Goal: Information Seeking & Learning: Learn about a topic

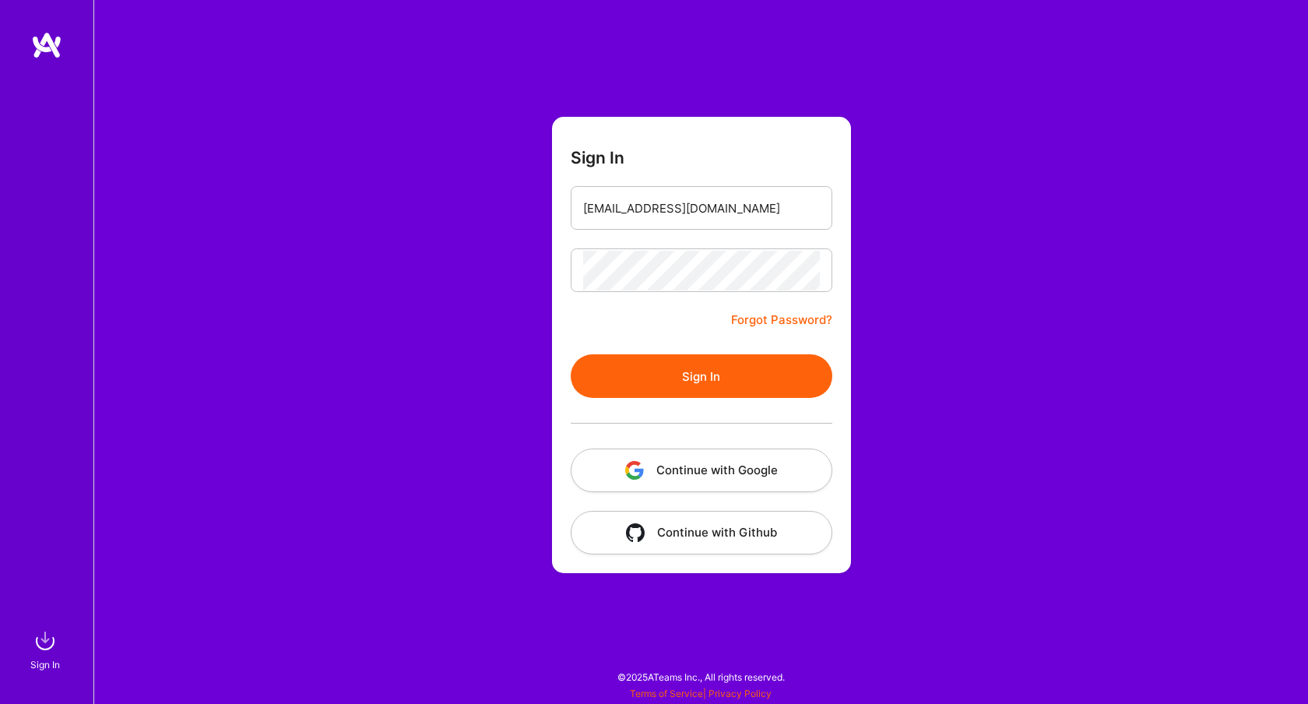
click at [694, 468] on button "Continue with Google" at bounding box center [702, 471] width 262 height 44
click at [720, 391] on button "Sign In" at bounding box center [702, 376] width 262 height 44
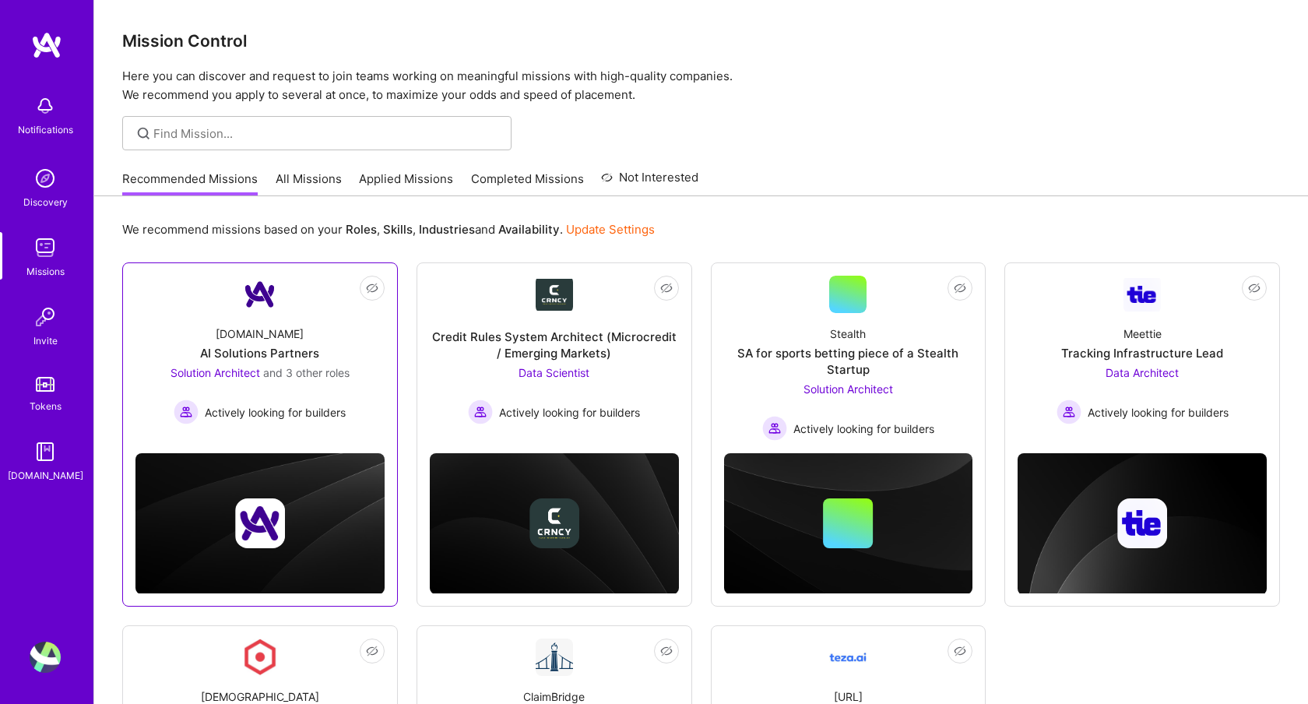
click at [294, 386] on div "Solution Architect and 3 other roles Actively looking for builders" at bounding box center [260, 394] width 179 height 60
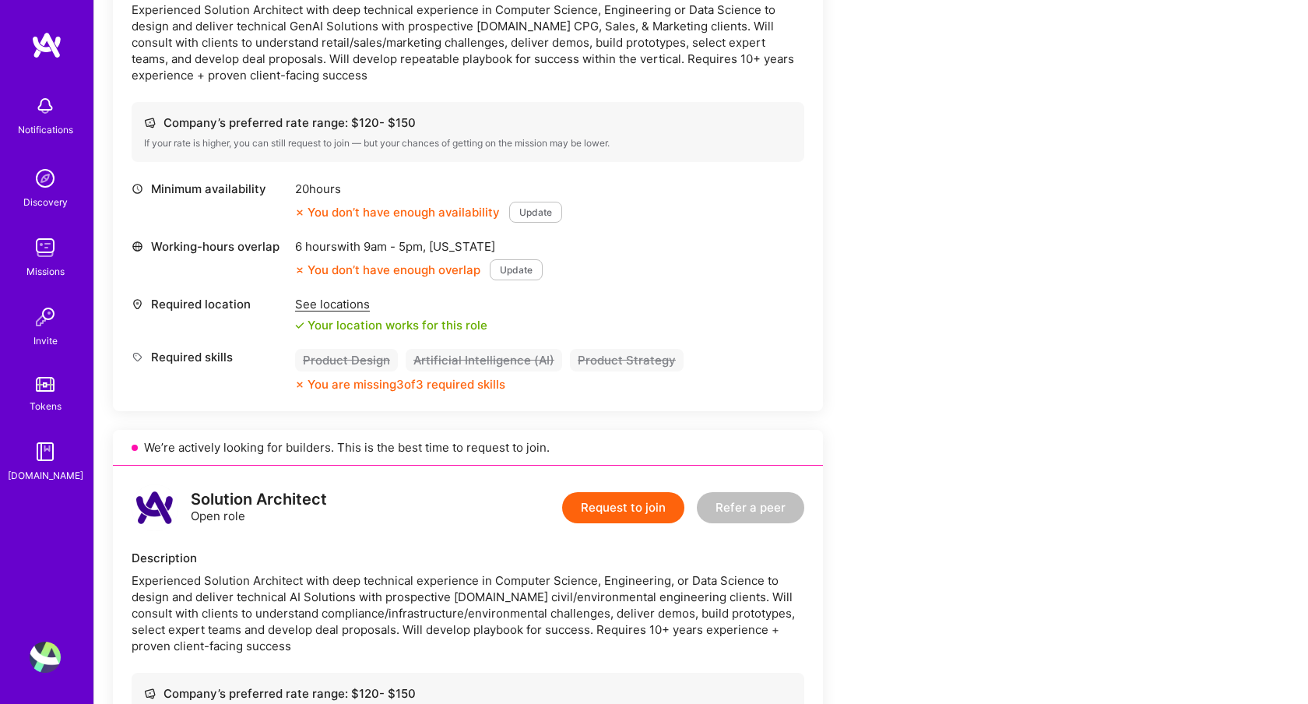
scroll to position [533, 0]
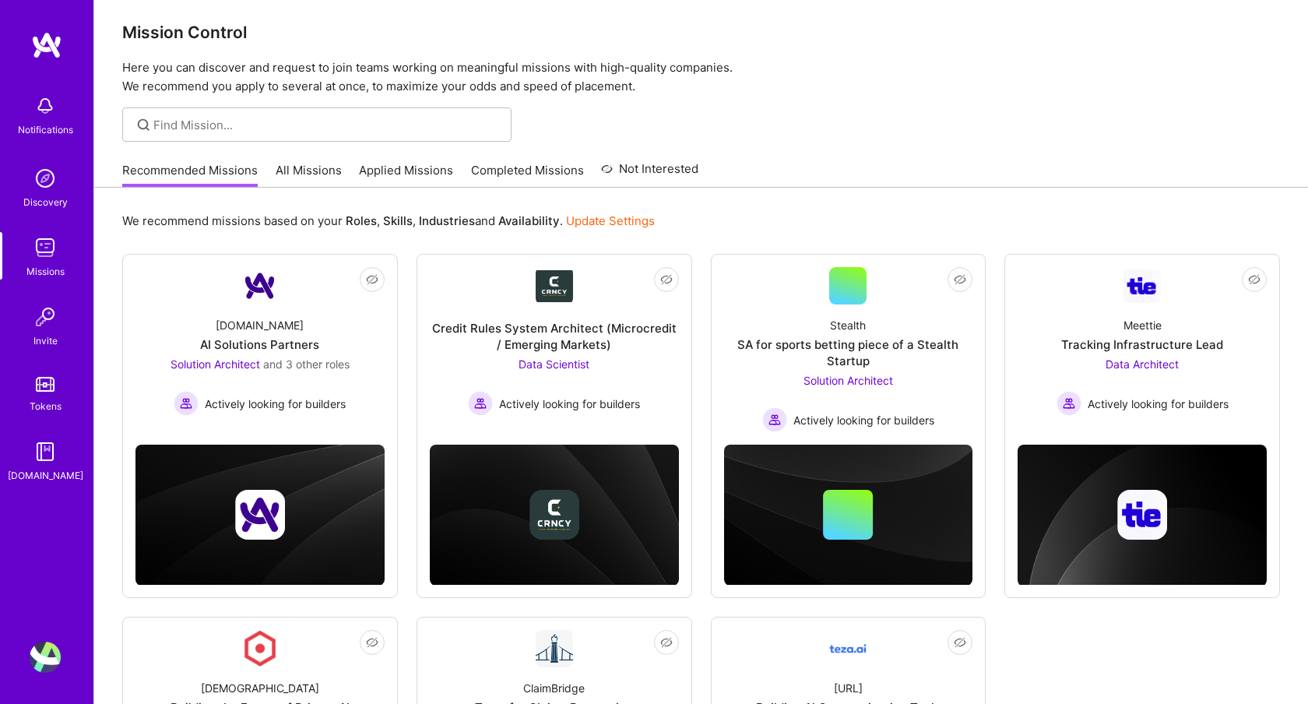
scroll to position [10, 0]
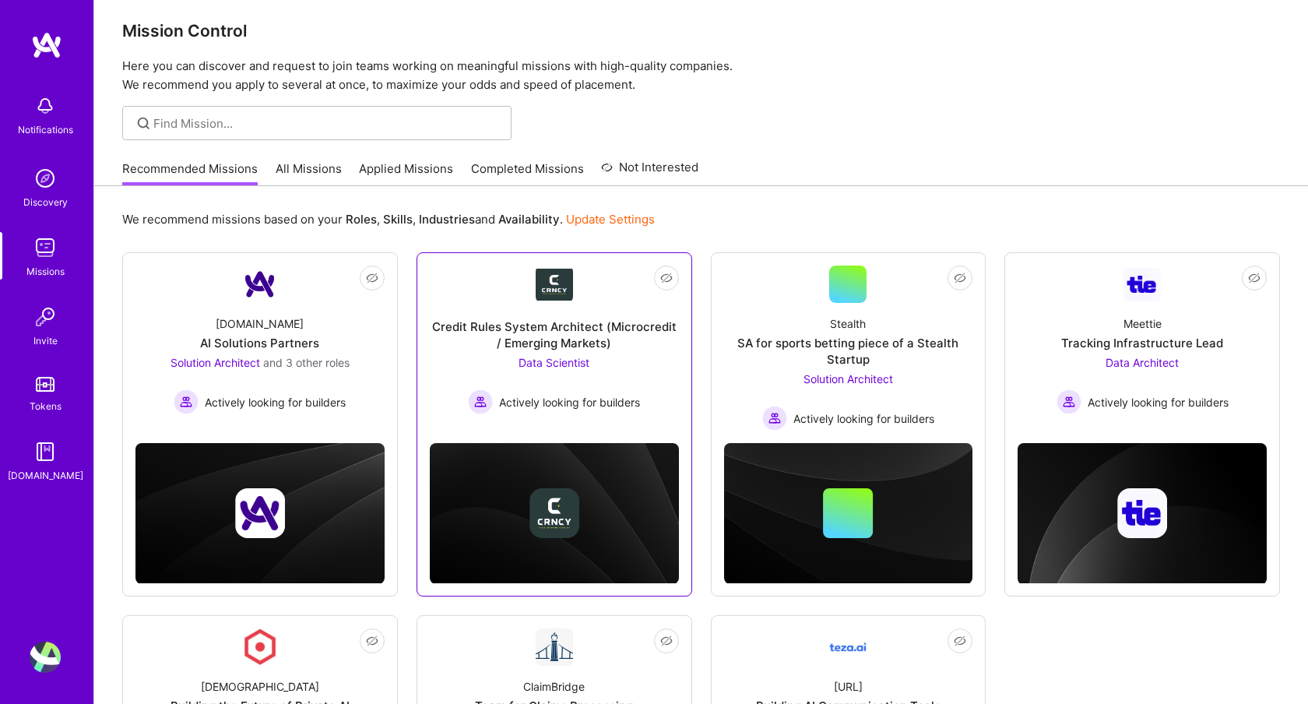
click at [562, 333] on div "Credit Rules System Architect (Microcredit / Emerging Markets)" at bounding box center [554, 335] width 249 height 33
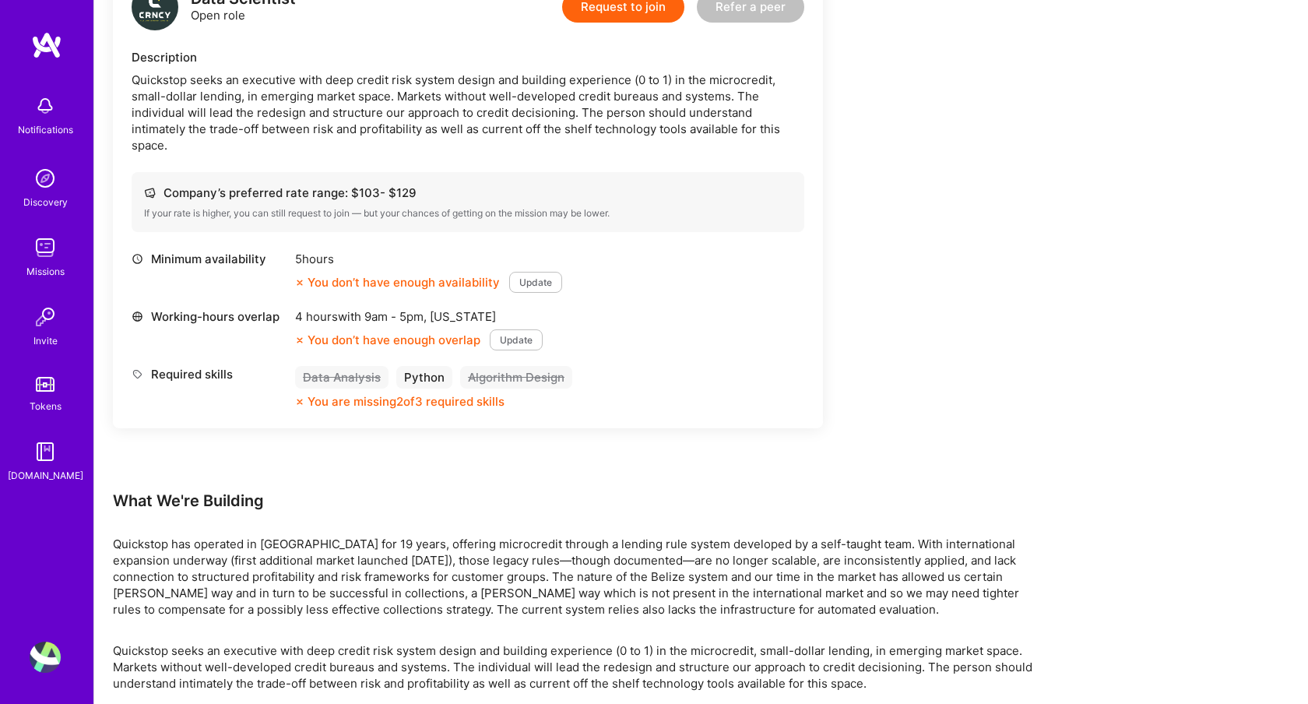
scroll to position [445, 0]
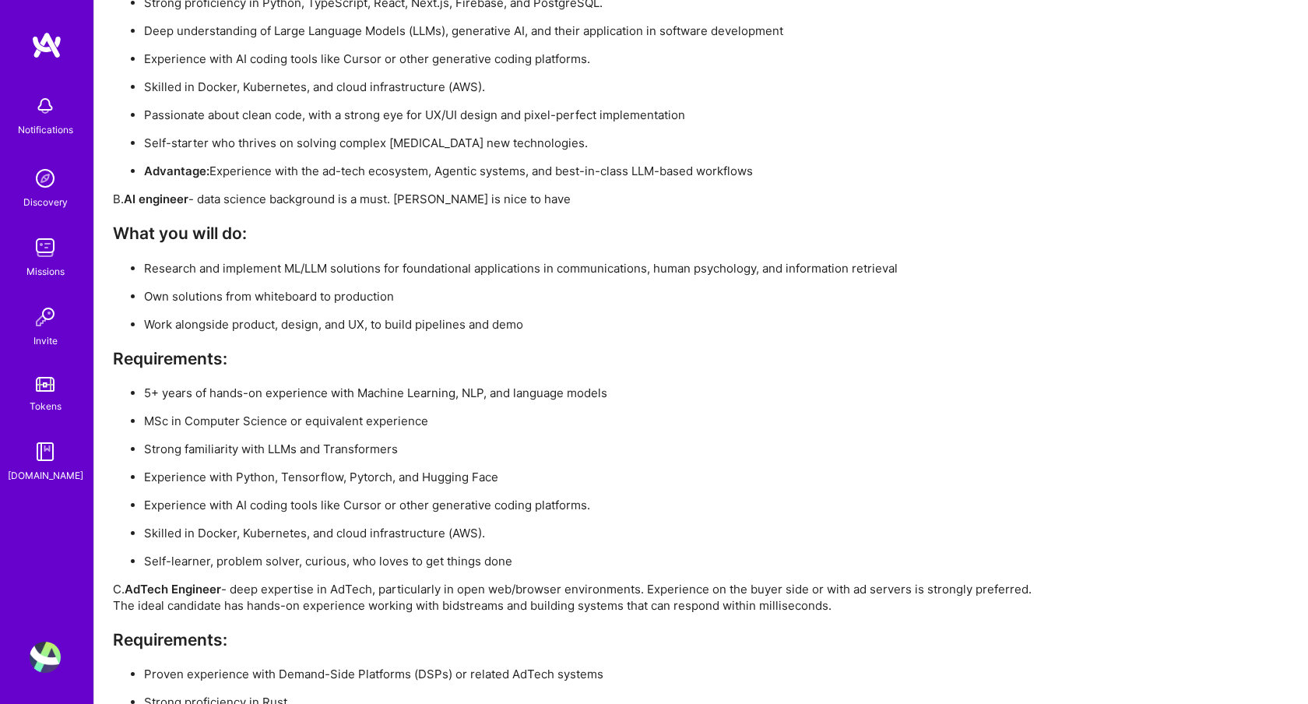
scroll to position [2888, 0]
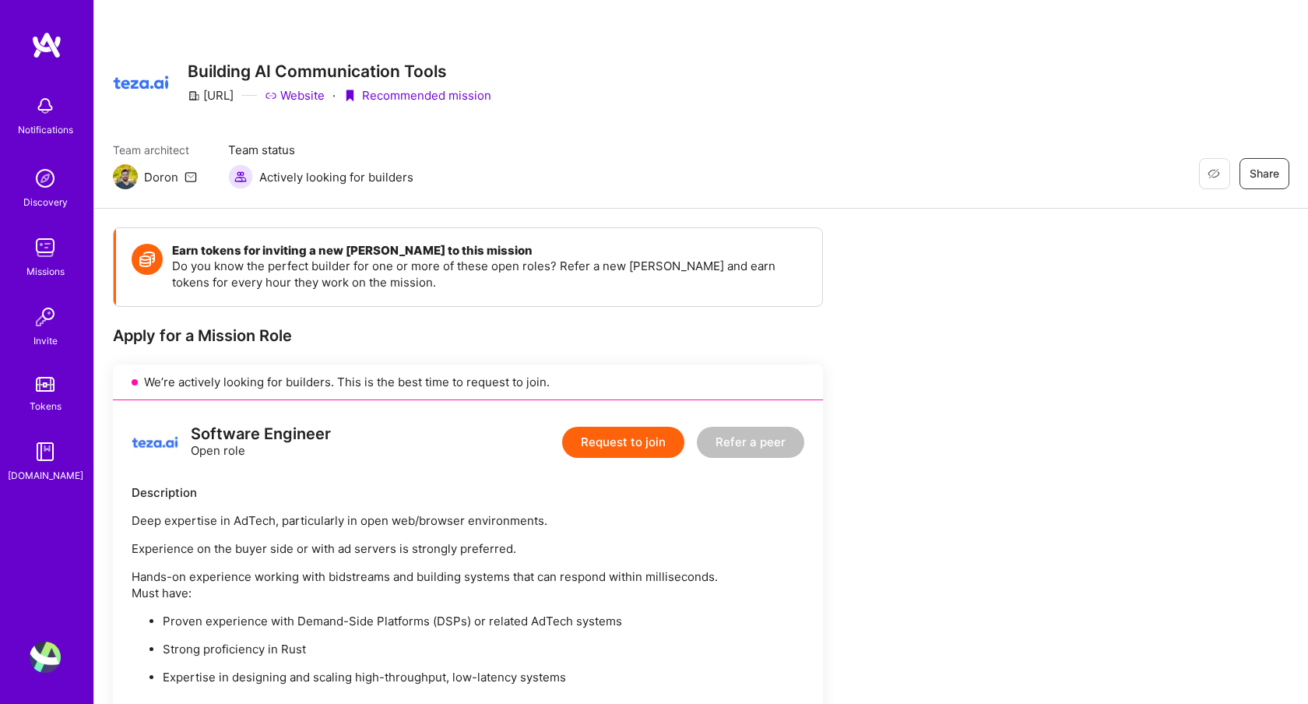
click at [48, 255] on img at bounding box center [45, 247] width 31 height 31
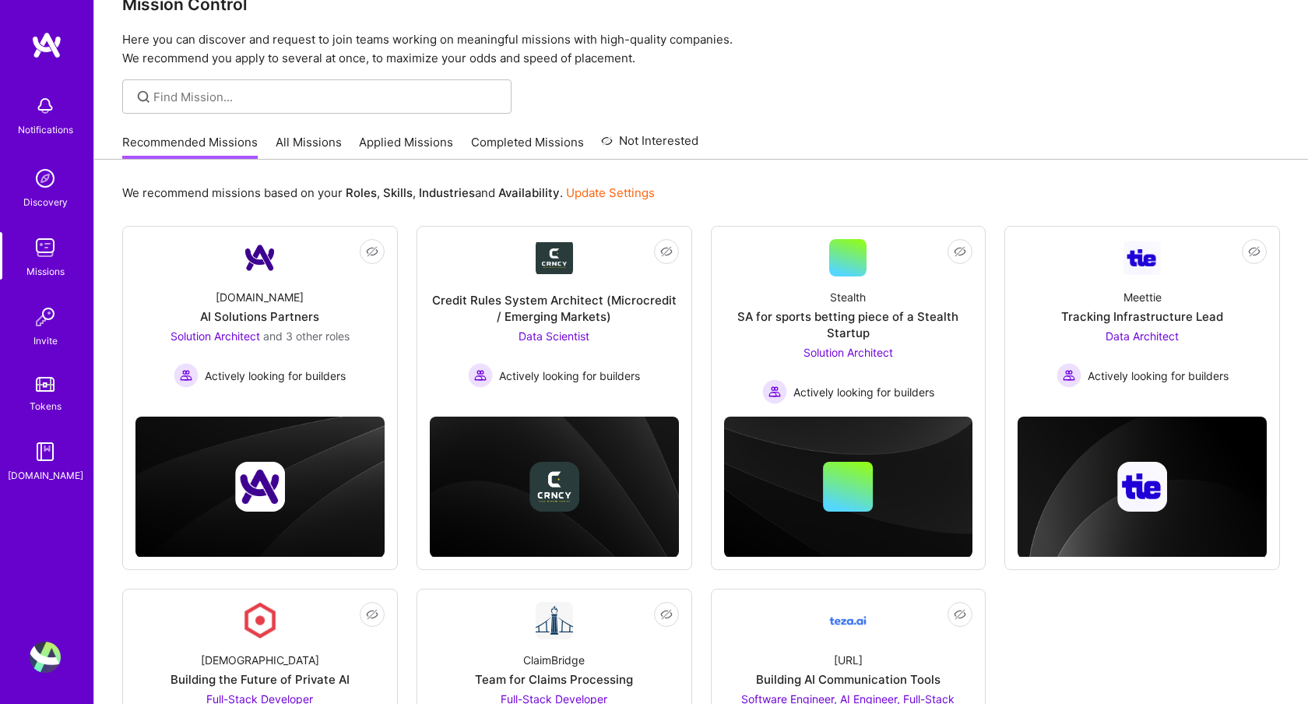
scroll to position [44, 0]
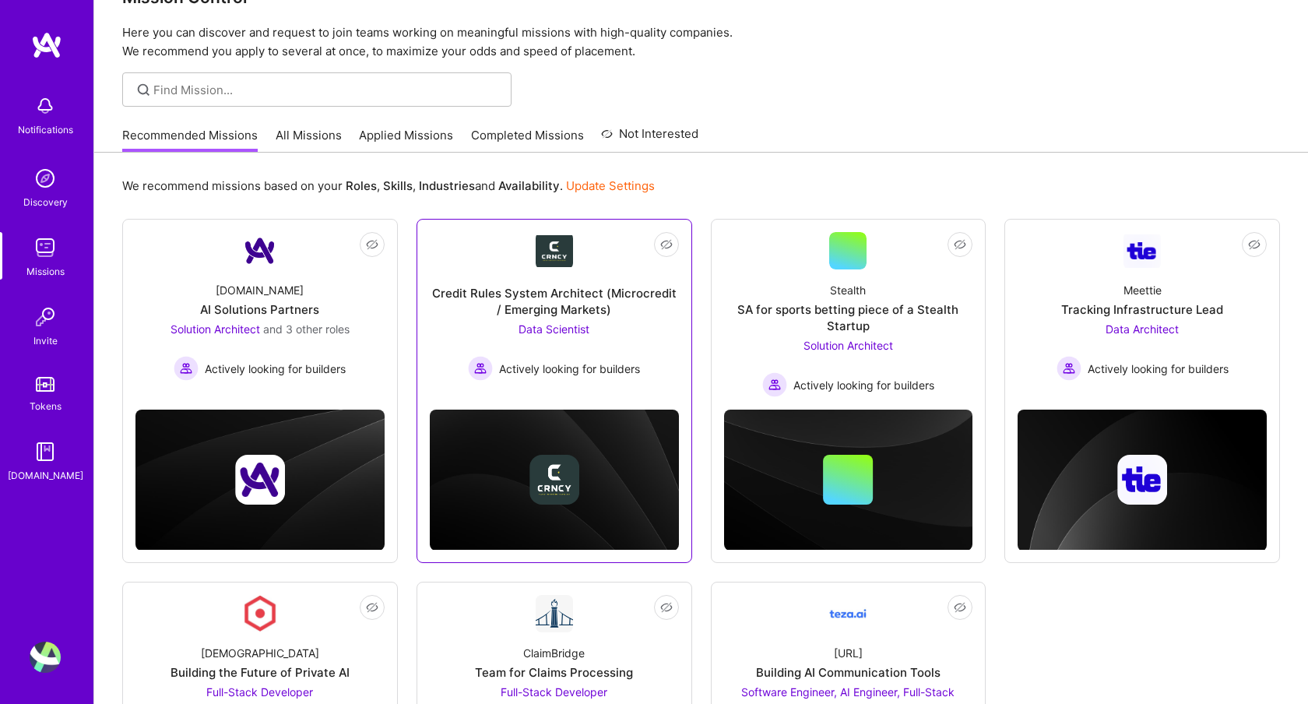
click at [544, 370] on span "Actively looking for builders" at bounding box center [569, 369] width 141 height 16
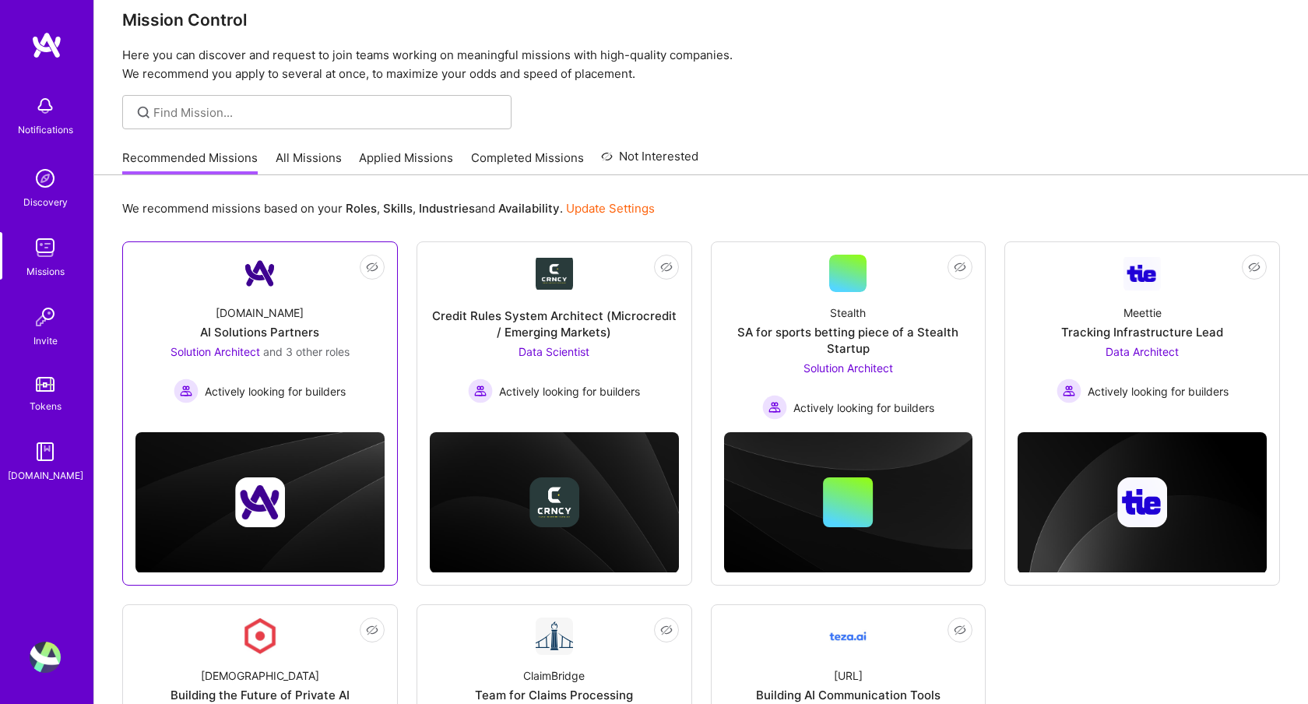
scroll to position [0, 0]
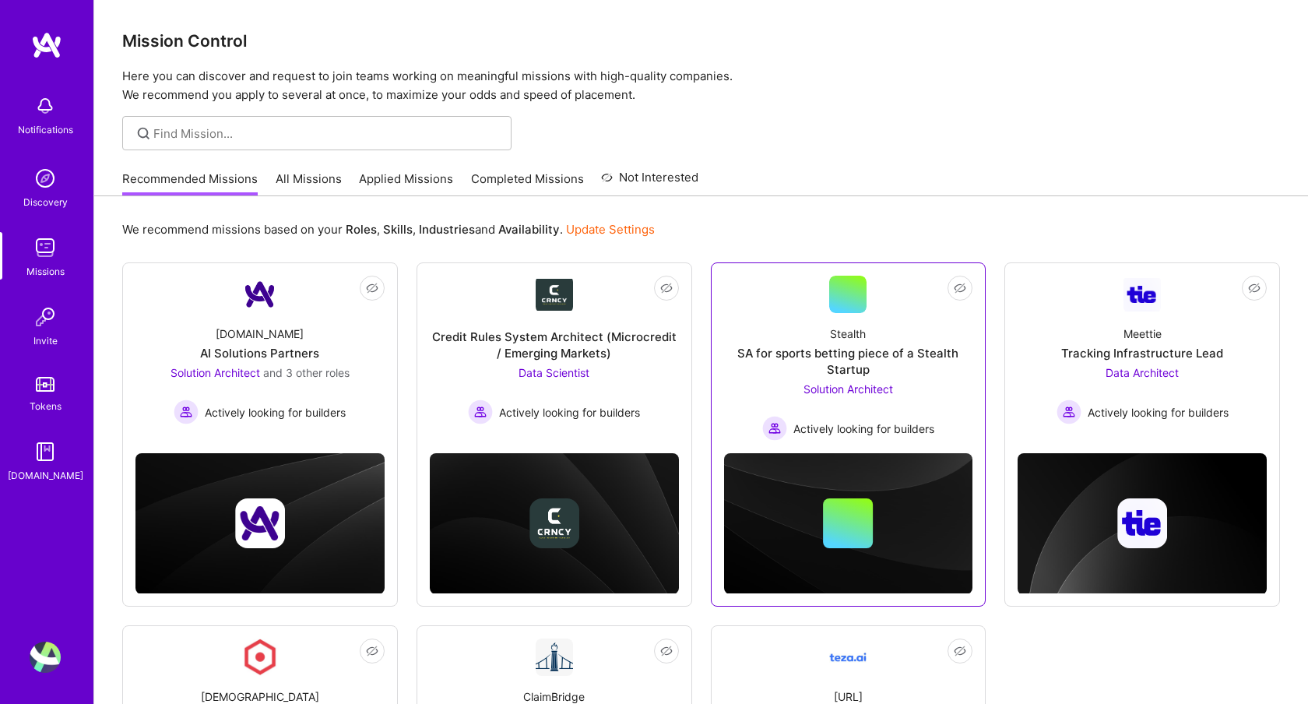
click at [900, 333] on div "Stealth SA for sports betting piece of a Stealth Startup Solution Architect Act…" at bounding box center [848, 377] width 249 height 128
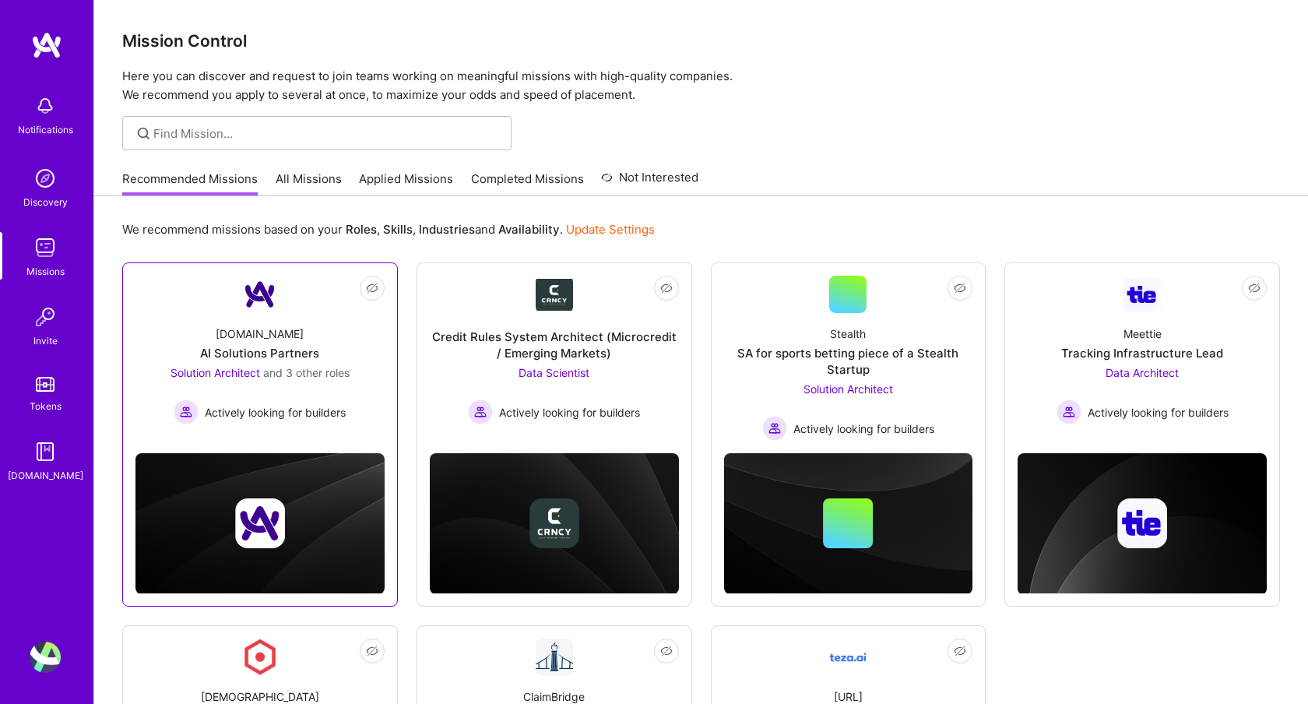
click at [319, 355] on div "[DOMAIN_NAME] AI Solutions Partners Solution Architect and 3 other roles Active…" at bounding box center [260, 368] width 249 height 111
click at [550, 381] on div "Data Scientist Actively looking for builders" at bounding box center [554, 394] width 172 height 60
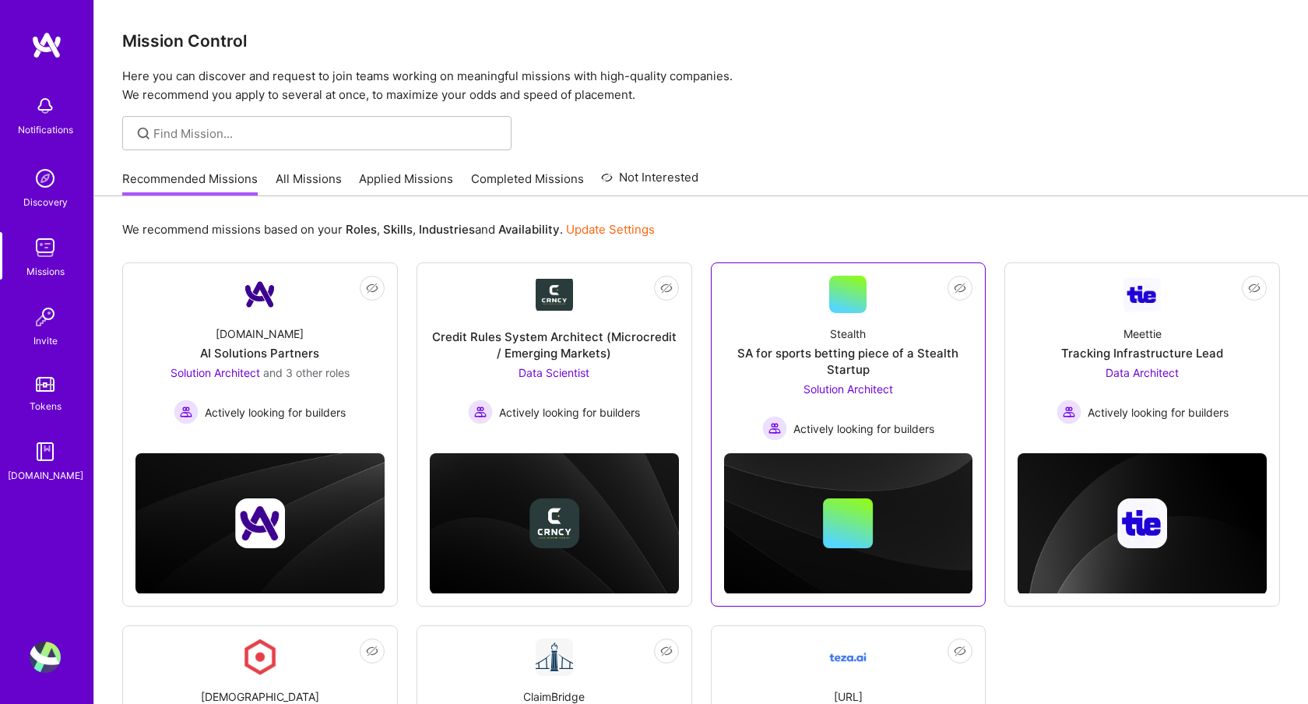
click at [861, 354] on div "SA for sports betting piece of a Stealth Startup" at bounding box center [848, 361] width 249 height 33
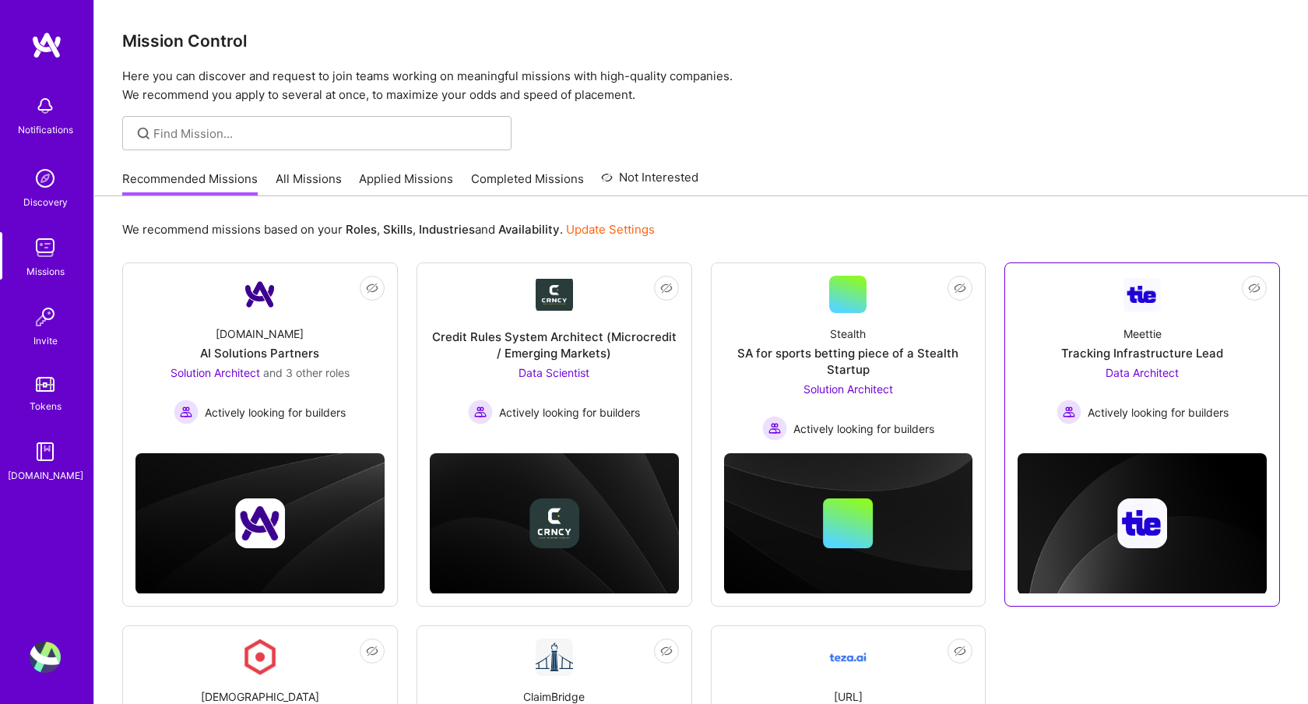
click at [1150, 404] on span "Actively looking for builders" at bounding box center [1158, 412] width 141 height 16
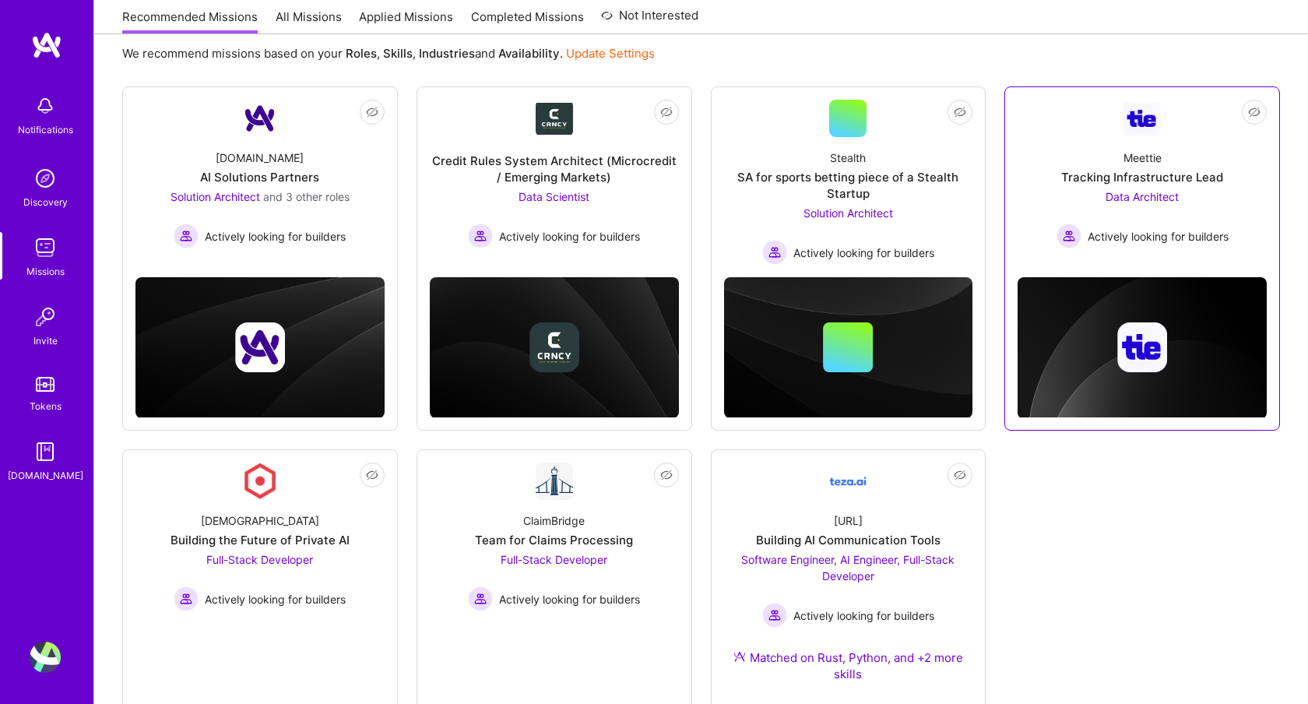
scroll to position [178, 0]
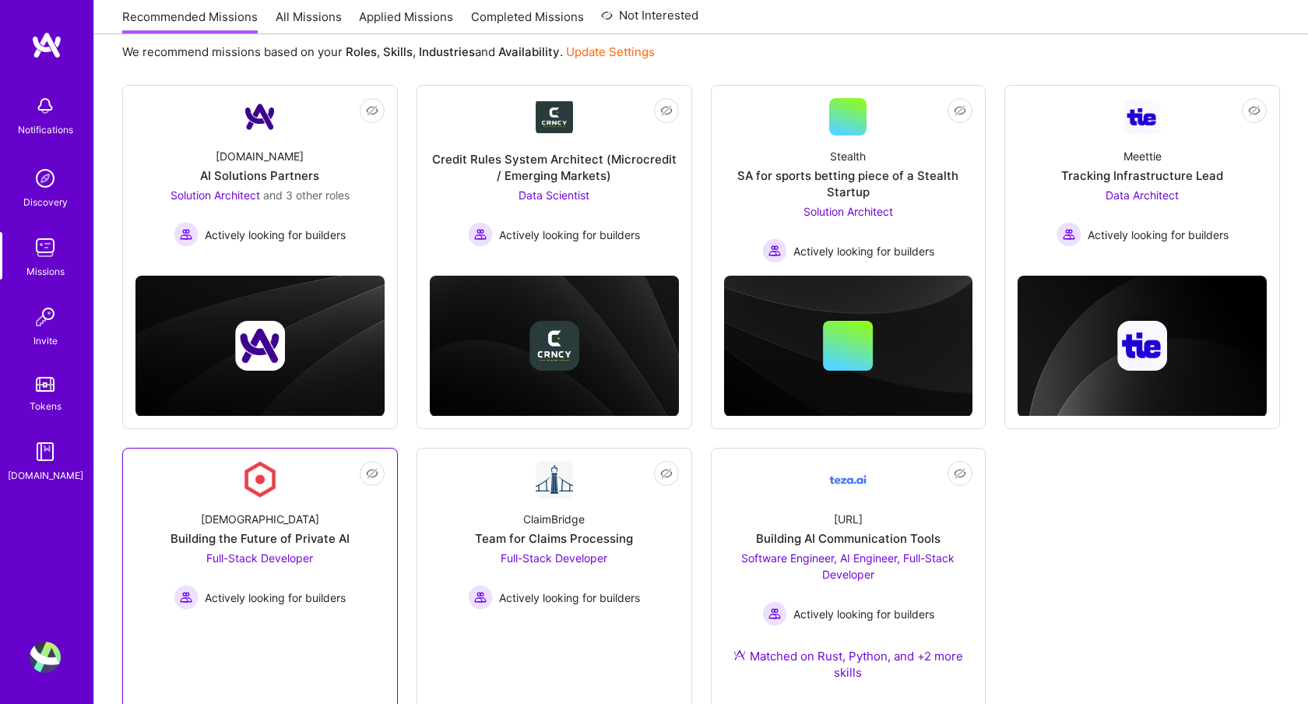
click at [245, 537] on div "Building the Future of Private AI" at bounding box center [260, 538] width 179 height 16
click at [536, 555] on span "Full-Stack Developer" at bounding box center [554, 557] width 107 height 13
click at [819, 553] on span "Software Engineer, AI Engineer, Full-Stack Developer" at bounding box center [847, 566] width 213 height 30
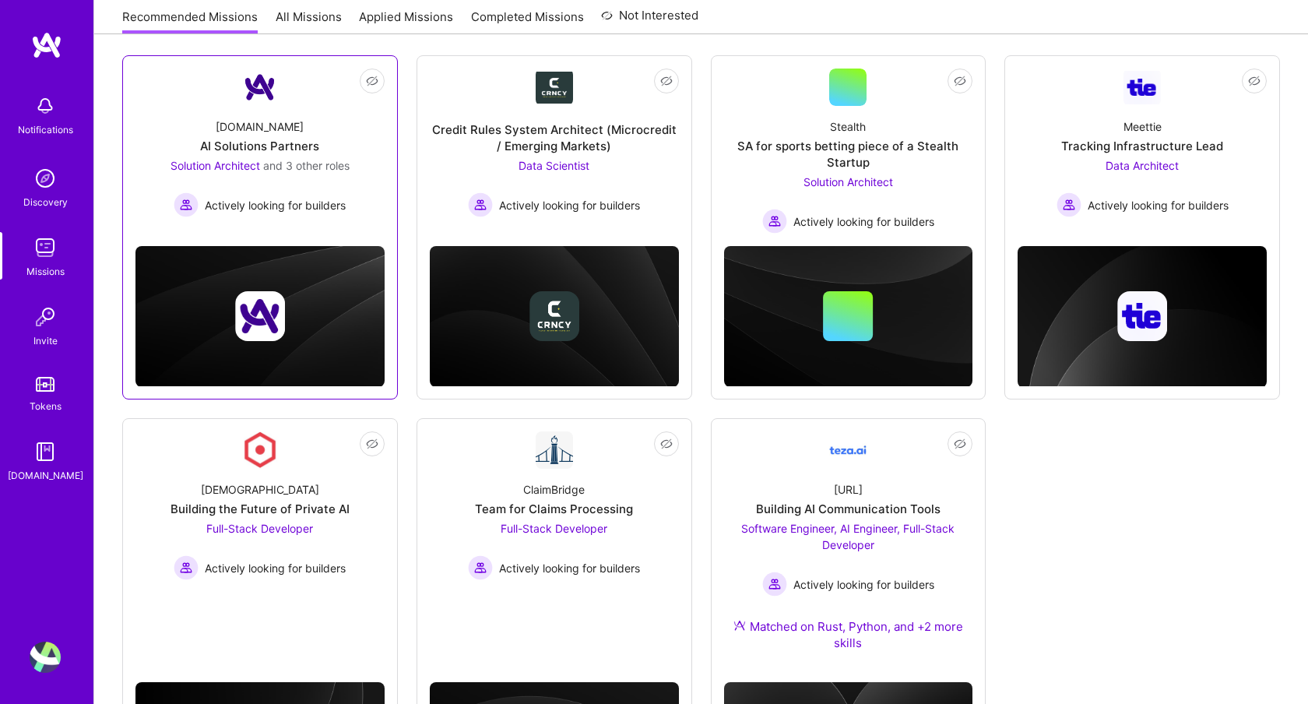
scroll to position [223, 0]
